Goal: Task Accomplishment & Management: Manage account settings

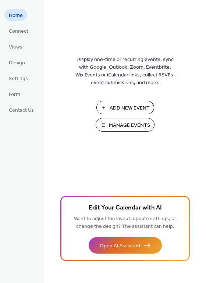
click at [105, 124] on button "Manage Events" at bounding box center [124, 125] width 59 height 14
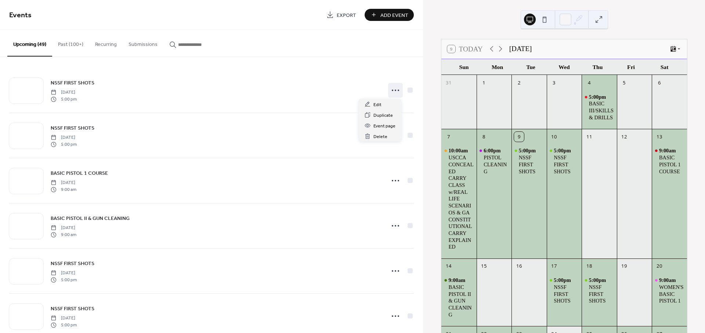
click at [392, 87] on icon at bounding box center [395, 90] width 12 height 12
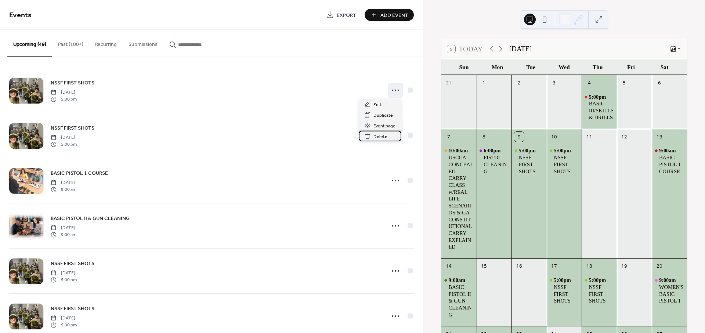
click at [374, 136] on span "Delete" at bounding box center [380, 137] width 14 height 8
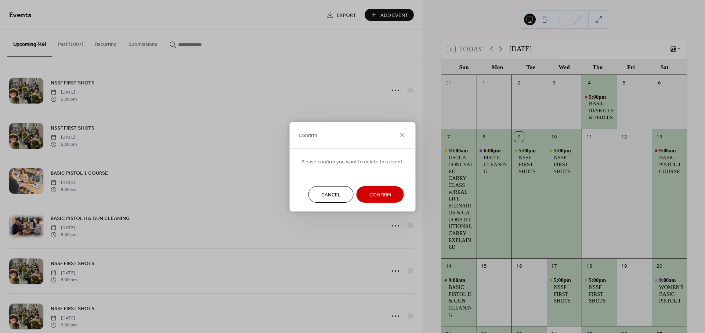
click at [374, 192] on span "Confirm" at bounding box center [380, 195] width 22 height 8
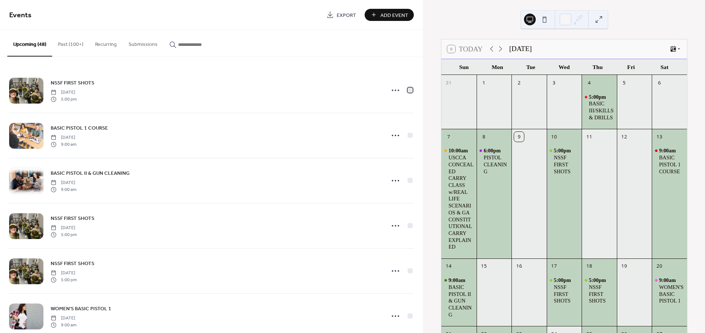
click at [407, 90] on div at bounding box center [409, 89] width 5 height 5
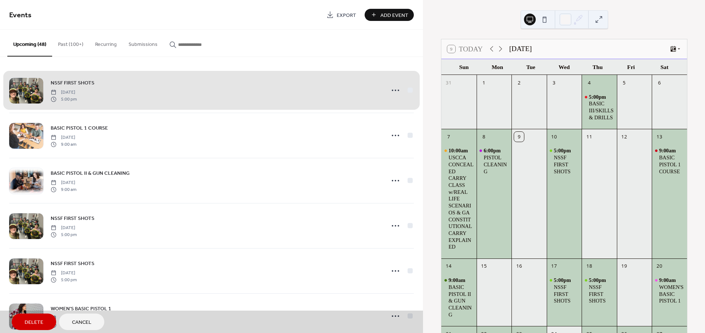
click at [29, 321] on span "Delete" at bounding box center [34, 323] width 19 height 8
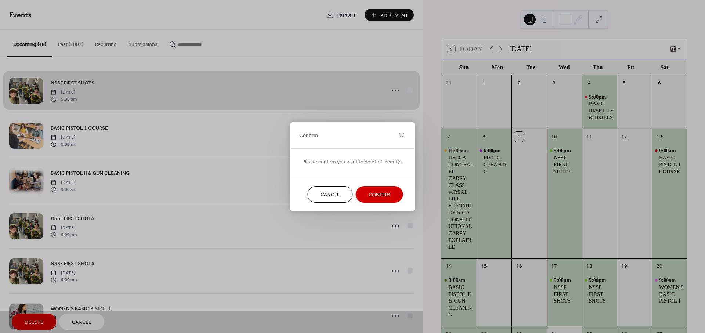
click at [381, 193] on span "Confirm" at bounding box center [380, 195] width 22 height 8
